Goal: Information Seeking & Learning: Compare options

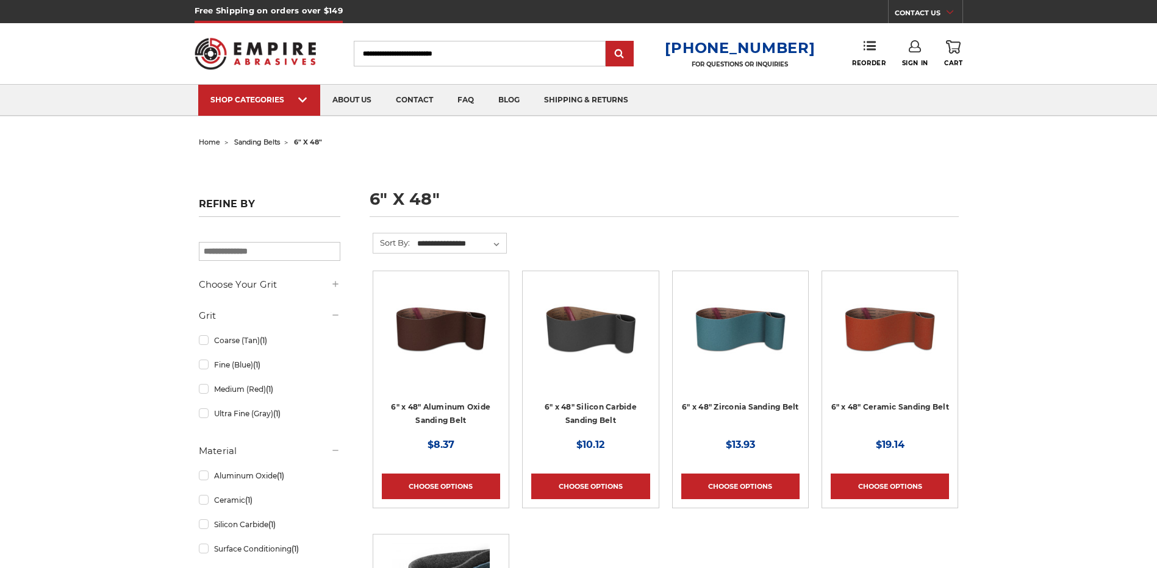
scroll to position [60, 0]
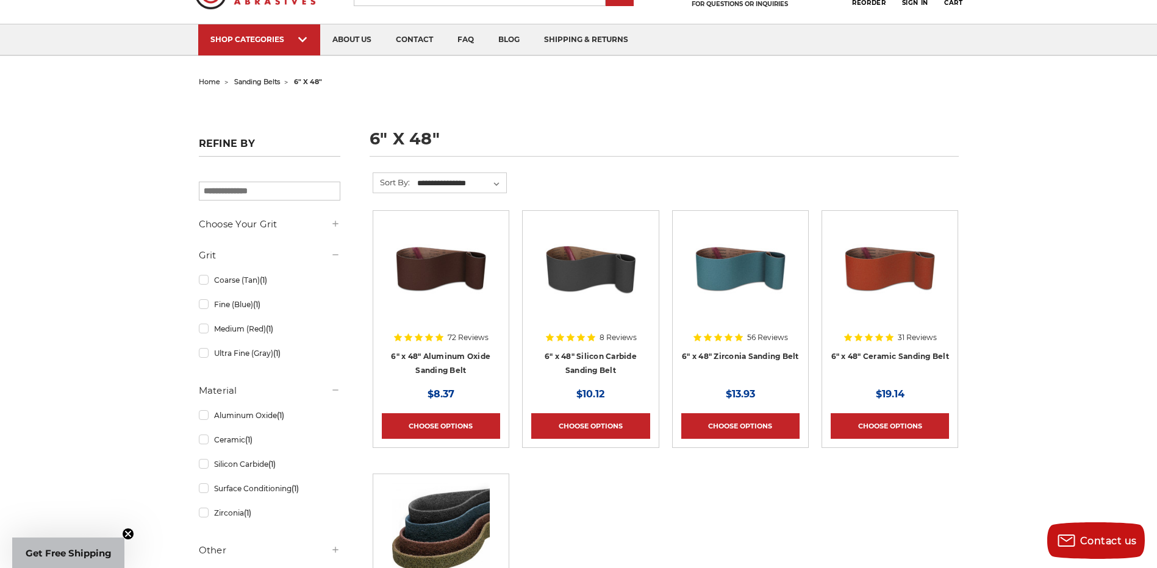
click at [591, 282] on img at bounding box center [590, 269] width 98 height 98
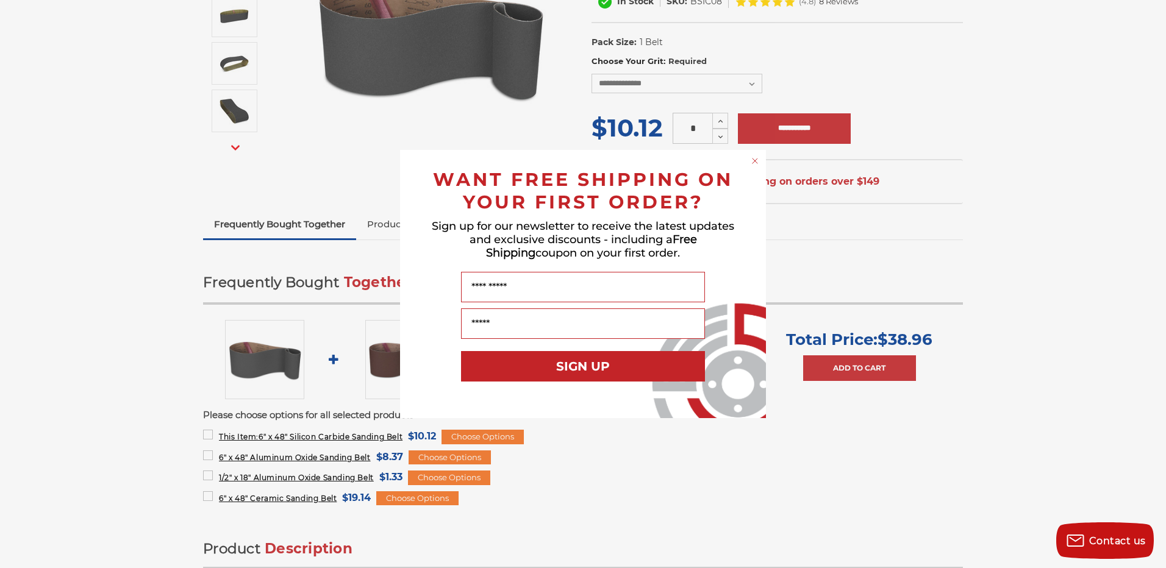
click at [754, 157] on circle "Close dialog" at bounding box center [755, 161] width 12 height 12
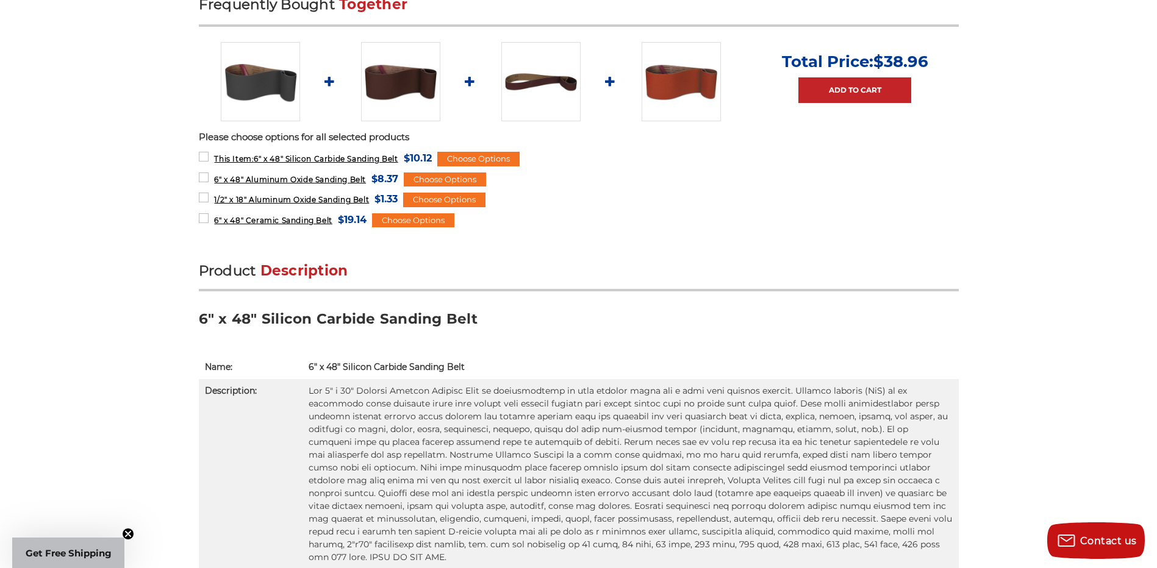
scroll to position [549, 0]
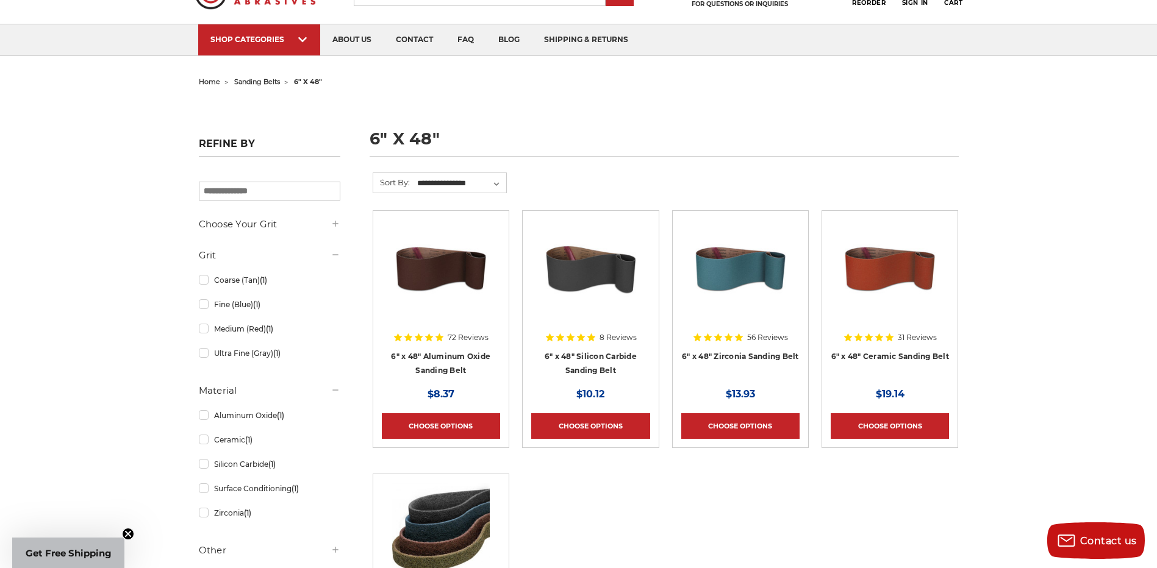
click at [746, 281] on img at bounding box center [740, 269] width 98 height 98
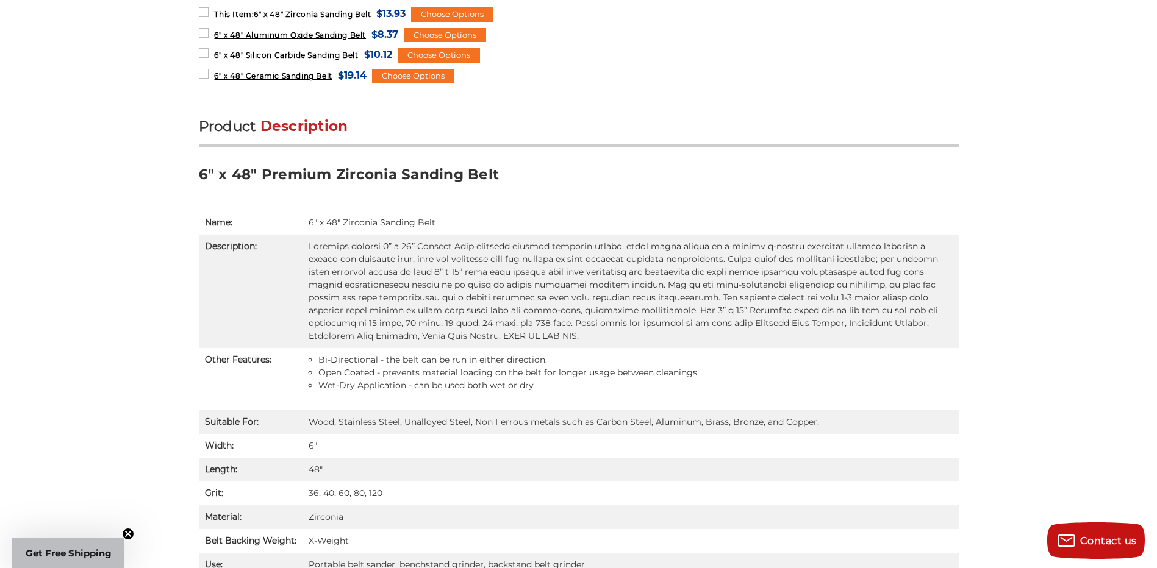
scroll to position [671, 0]
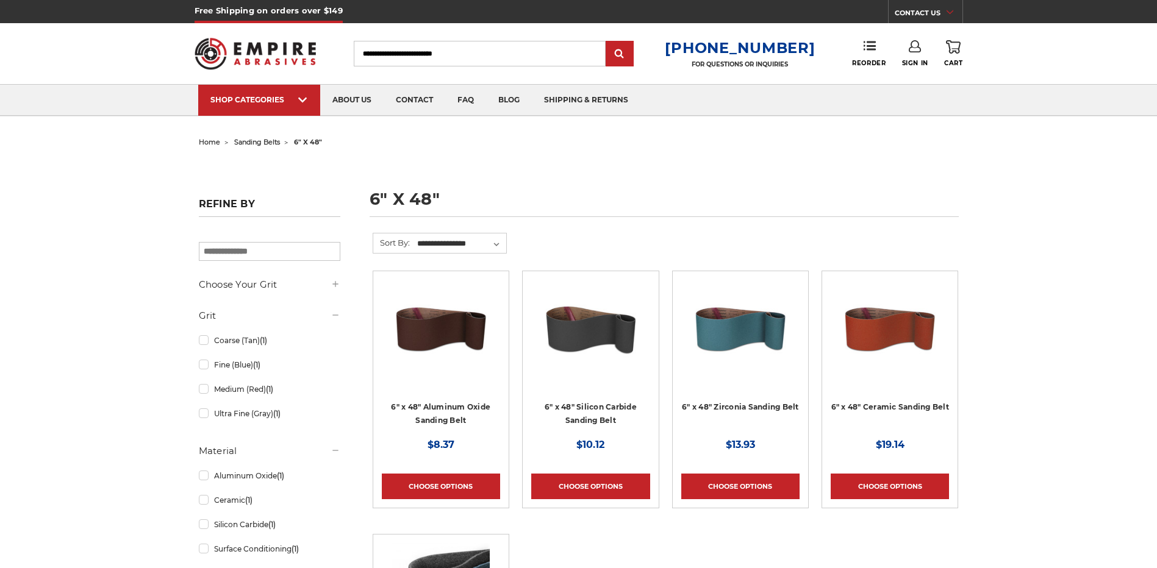
scroll to position [60, 0]
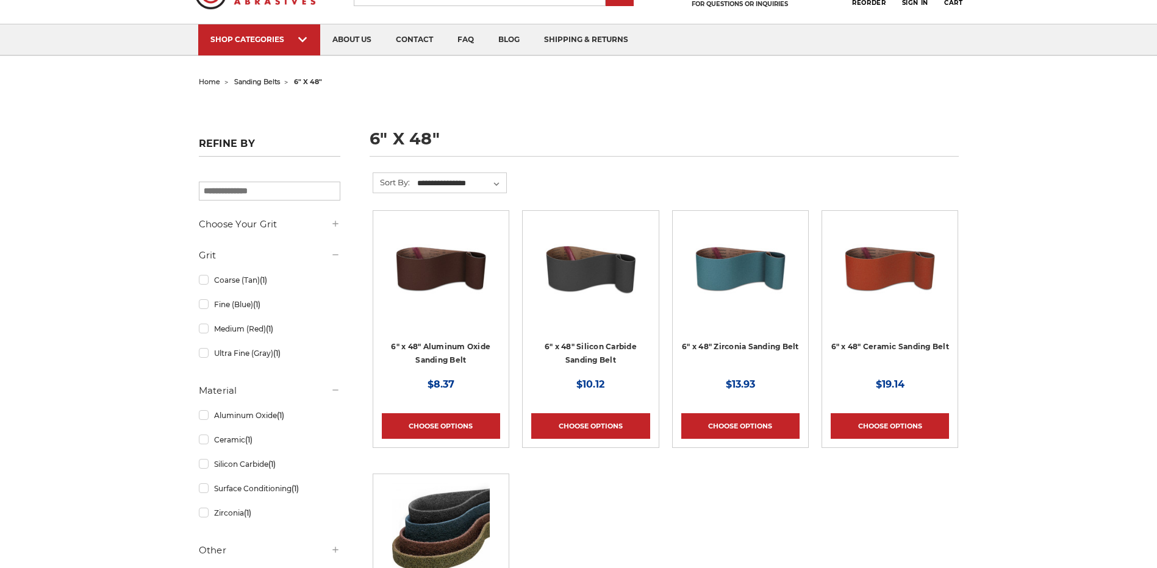
click at [425, 285] on img at bounding box center [441, 269] width 98 height 98
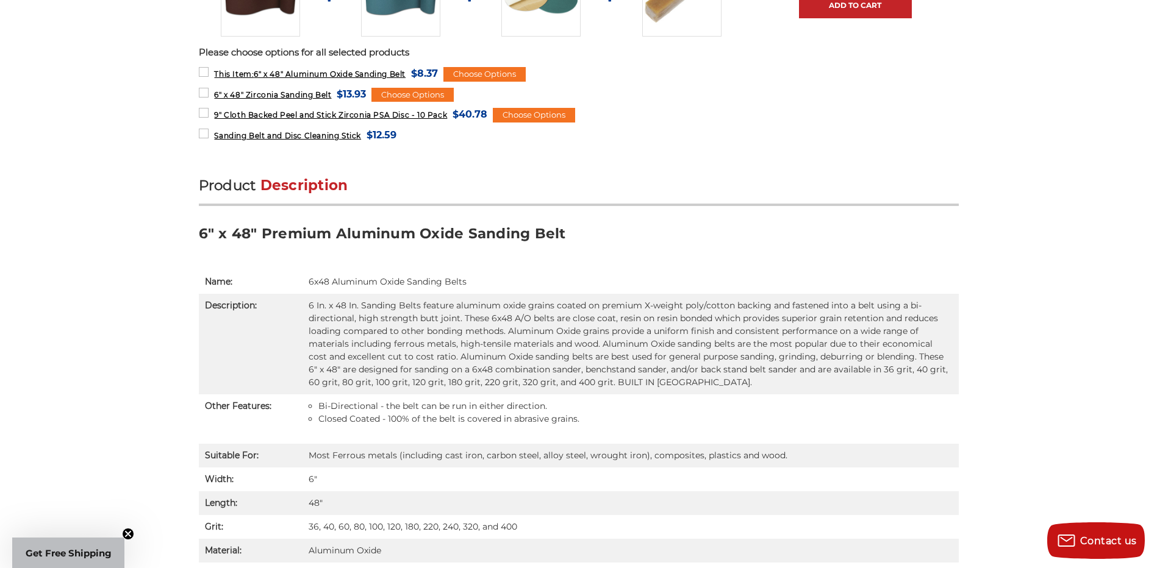
scroll to position [610, 0]
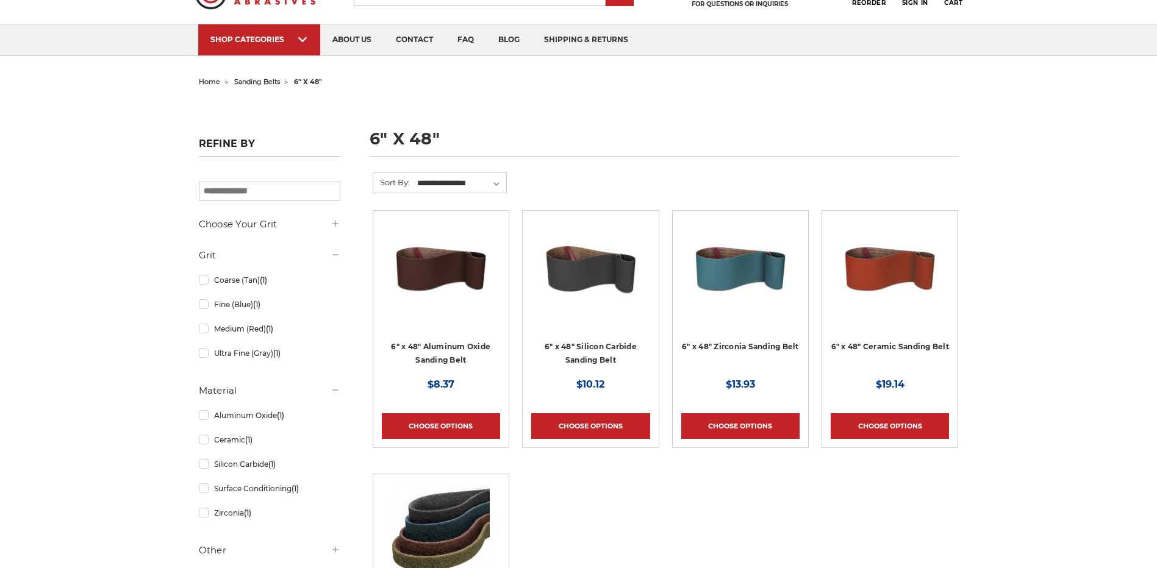
click at [577, 318] on div at bounding box center [590, 279] width 118 height 118
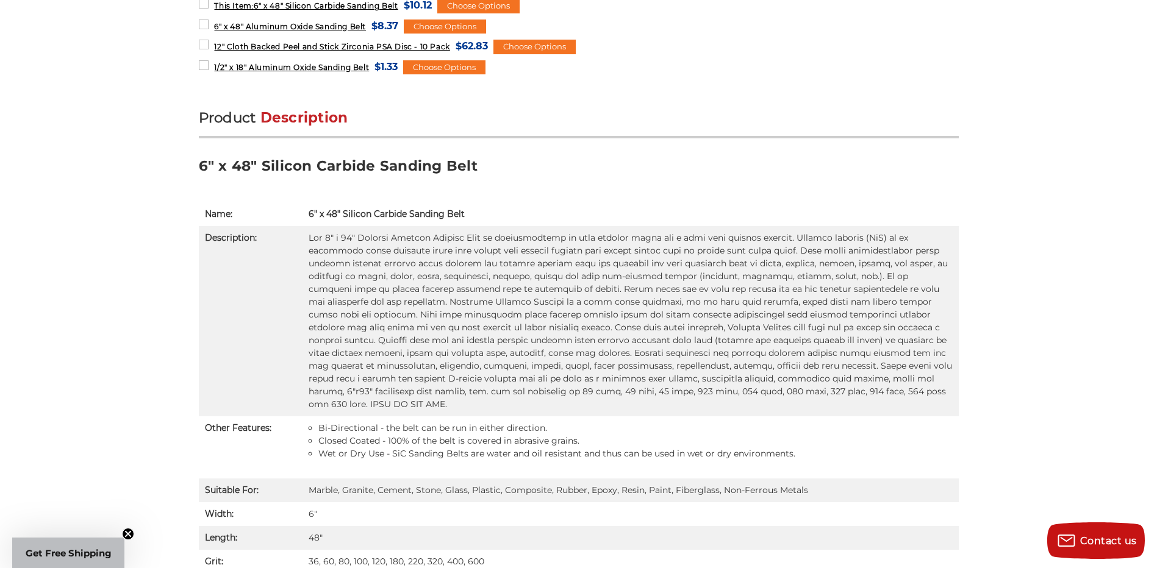
scroll to position [874, 0]
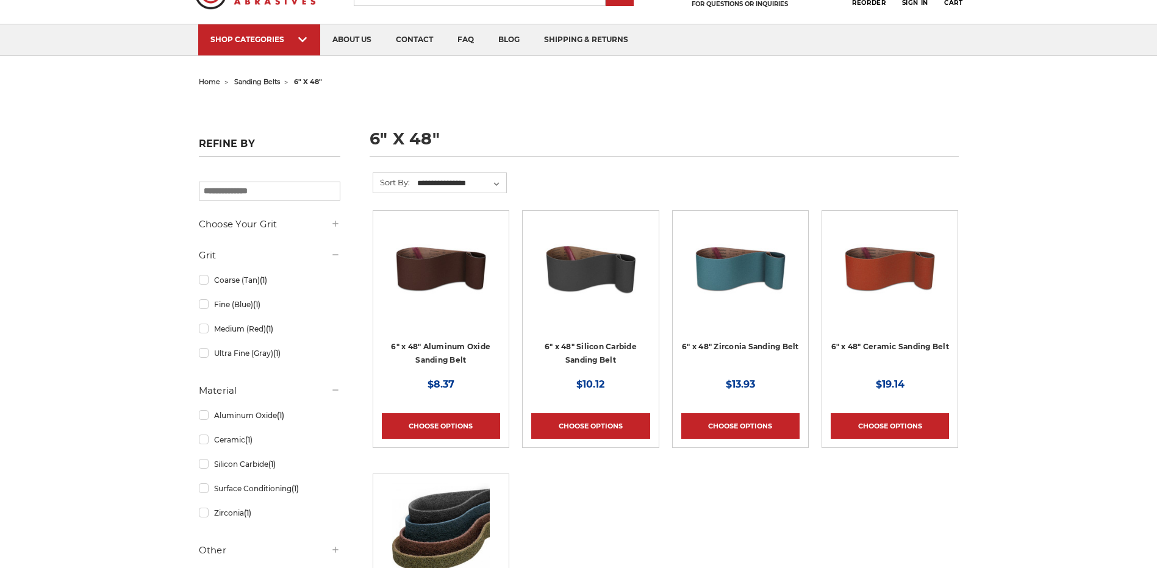
click at [887, 279] on img at bounding box center [890, 269] width 98 height 98
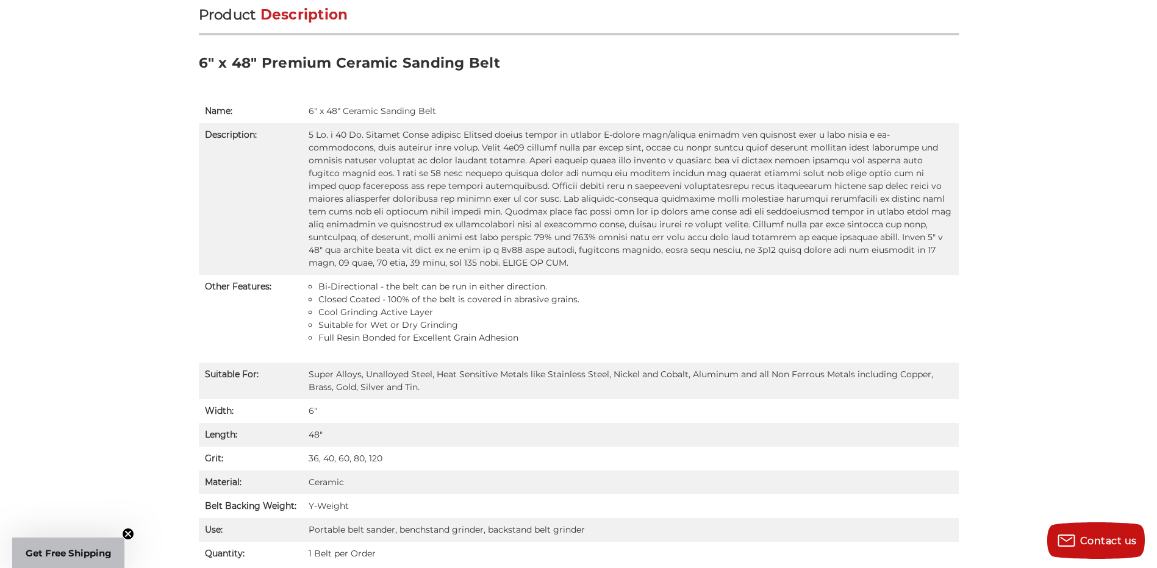
scroll to position [854, 0]
